Goal: Information Seeking & Learning: Learn about a topic

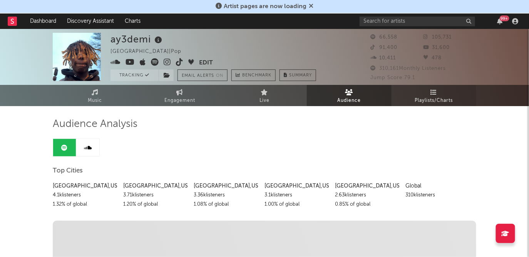
click at [433, 98] on span "Playlists/Charts" at bounding box center [434, 100] width 38 height 9
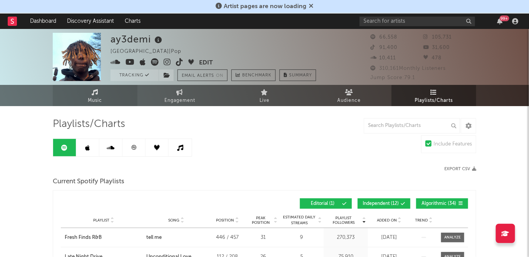
click at [102, 99] on span "Music" at bounding box center [95, 100] width 14 height 9
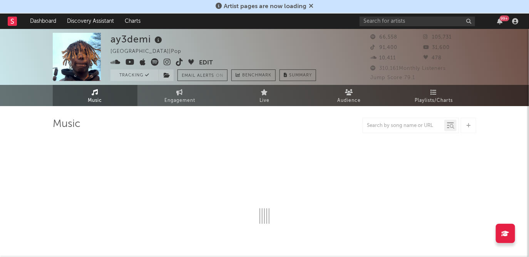
select select "6m"
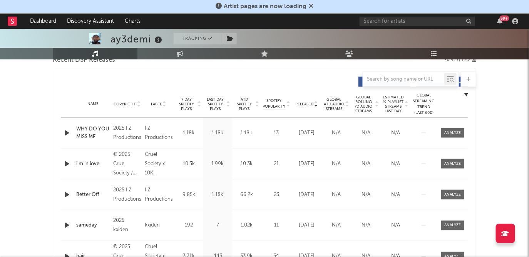
scroll to position [280, 0]
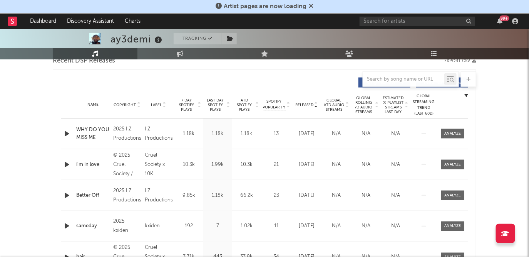
click at [185, 105] on span "7 Day Spotify Plays" at bounding box center [186, 105] width 20 height 14
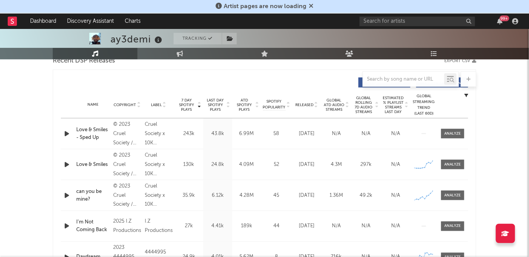
click at [99, 131] on div "Love & Smiles - Sped Up" at bounding box center [92, 133] width 33 height 15
click at [459, 133] on div at bounding box center [453, 134] width 17 height 6
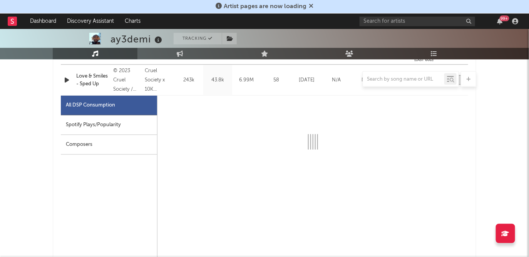
select select "6m"
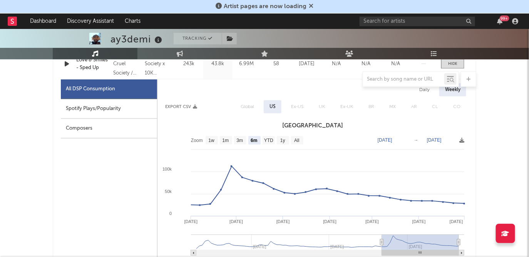
scroll to position [350, 0]
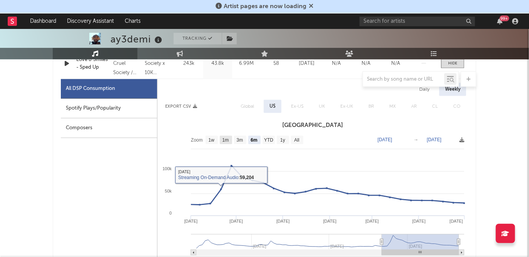
click at [225, 138] on text "1m" at bounding box center [226, 140] width 7 height 5
select select "1m"
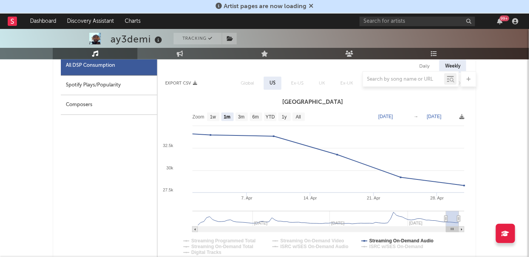
scroll to position [354, 0]
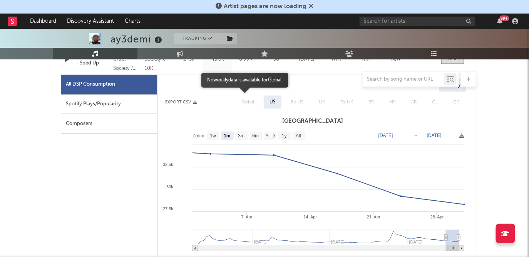
click at [253, 101] on span "Global" at bounding box center [247, 102] width 29 height 13
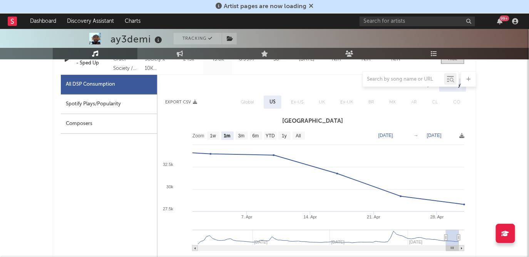
click at [393, 134] on text "[DATE]" at bounding box center [386, 135] width 15 height 5
click at [401, 137] on input "[DATE]" at bounding box center [390, 136] width 36 height 8
click at [379, 134] on input "[DATE]" at bounding box center [390, 136] width 36 height 8
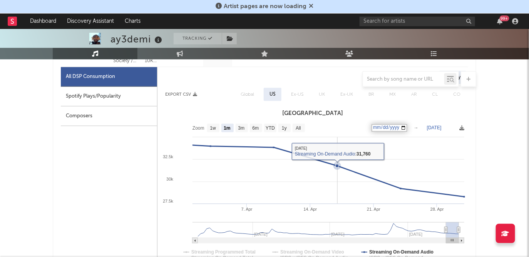
scroll to position [362, 0]
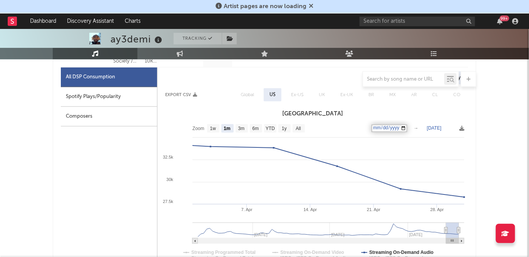
click at [437, 128] on text "[DATE]" at bounding box center [434, 128] width 15 height 5
type input "[DATE]"
click at [383, 126] on text "[DATE]" at bounding box center [386, 128] width 15 height 5
click at [388, 128] on input "0001-07-08" at bounding box center [390, 128] width 36 height 8
type input "[DATE]"
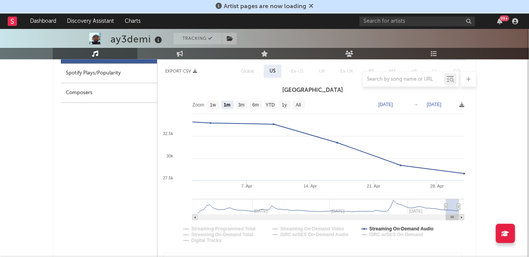
scroll to position [381, 0]
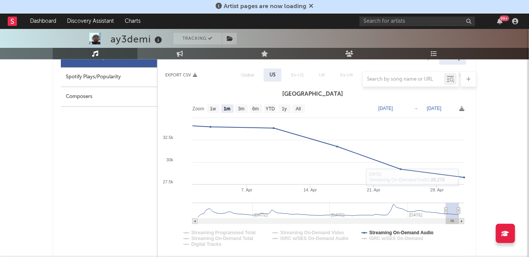
click at [386, 109] on text "[DATE]" at bounding box center [386, 108] width 15 height 5
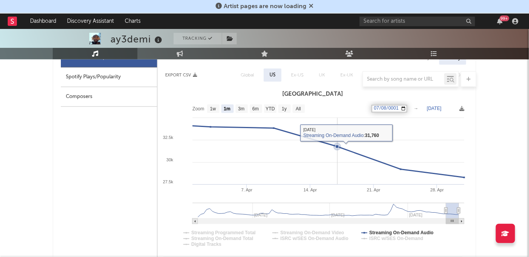
click at [331, 147] on icon at bounding box center [305, 150] width 317 height 54
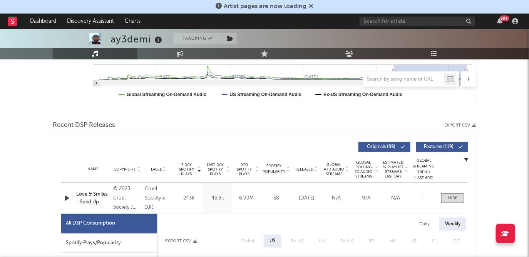
scroll to position [13, 0]
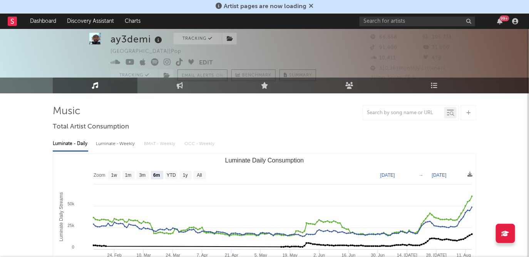
click at [124, 86] on link "Music" at bounding box center [95, 85] width 85 height 16
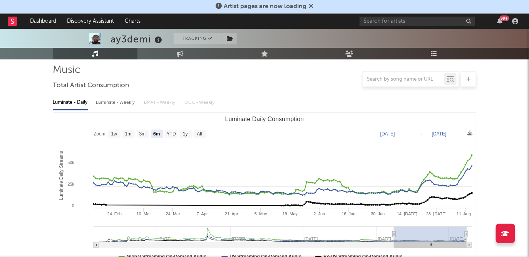
scroll to position [56, 0]
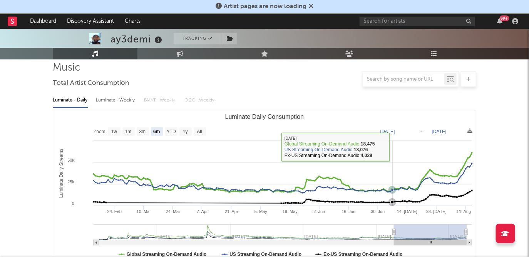
click at [393, 130] on text "[DATE]" at bounding box center [388, 131] width 15 height 5
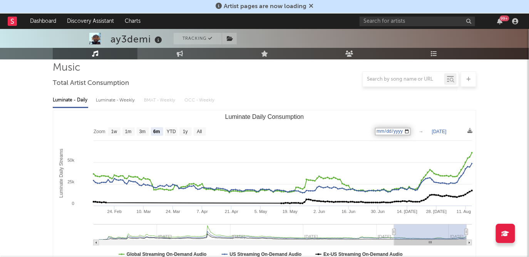
click at [411, 130] on input "[DATE]" at bounding box center [393, 132] width 36 height 8
type input "[DATE]"
select select "1m"
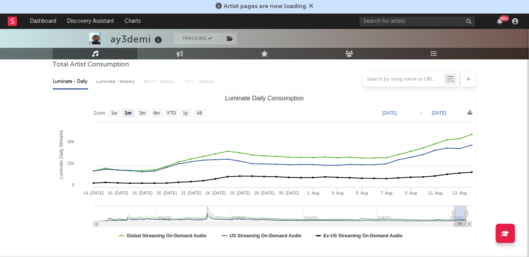
scroll to position [74, 0]
